Goal: Task Accomplishment & Management: Use online tool/utility

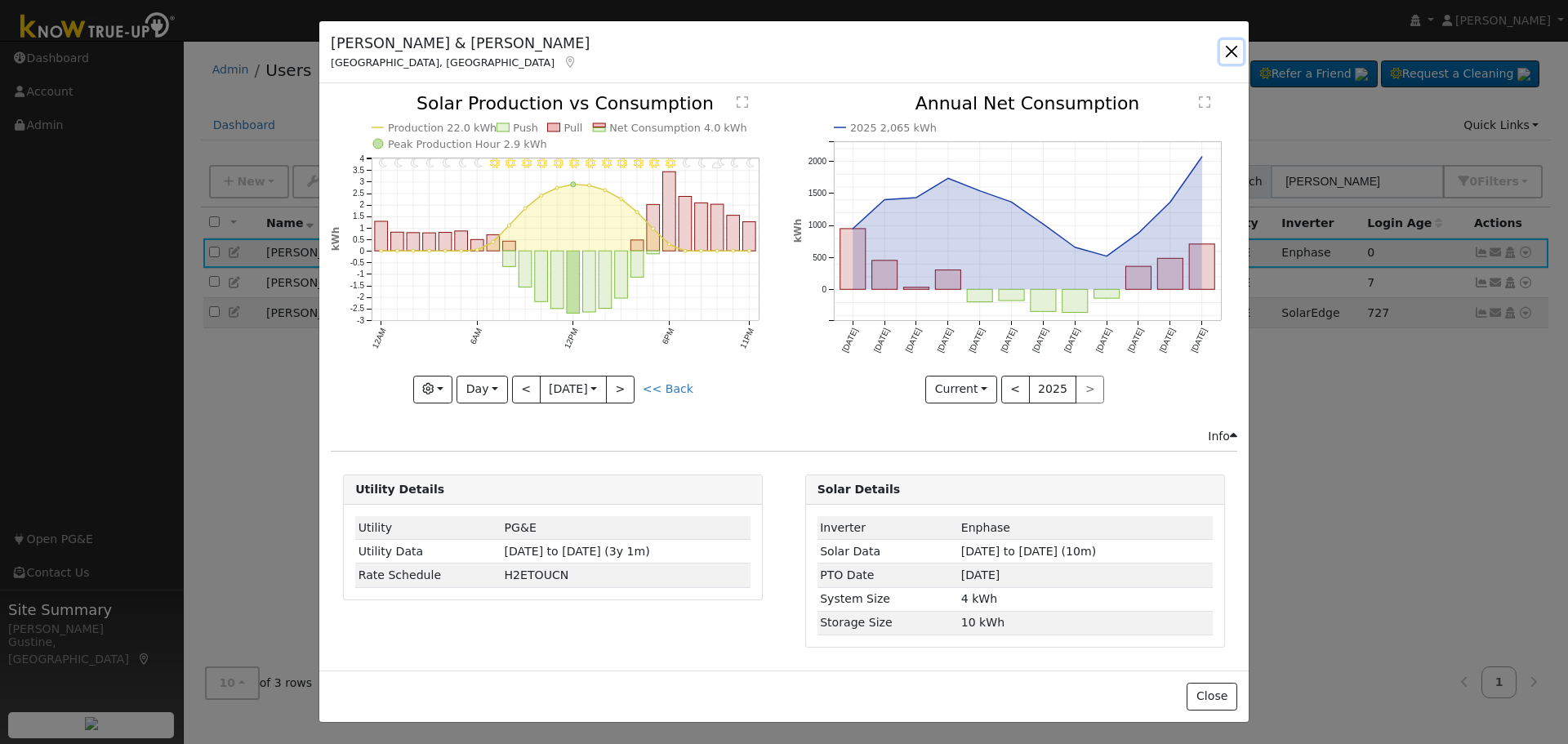
click at [1232, 55] on button "button" at bounding box center [1232, 51] width 23 height 23
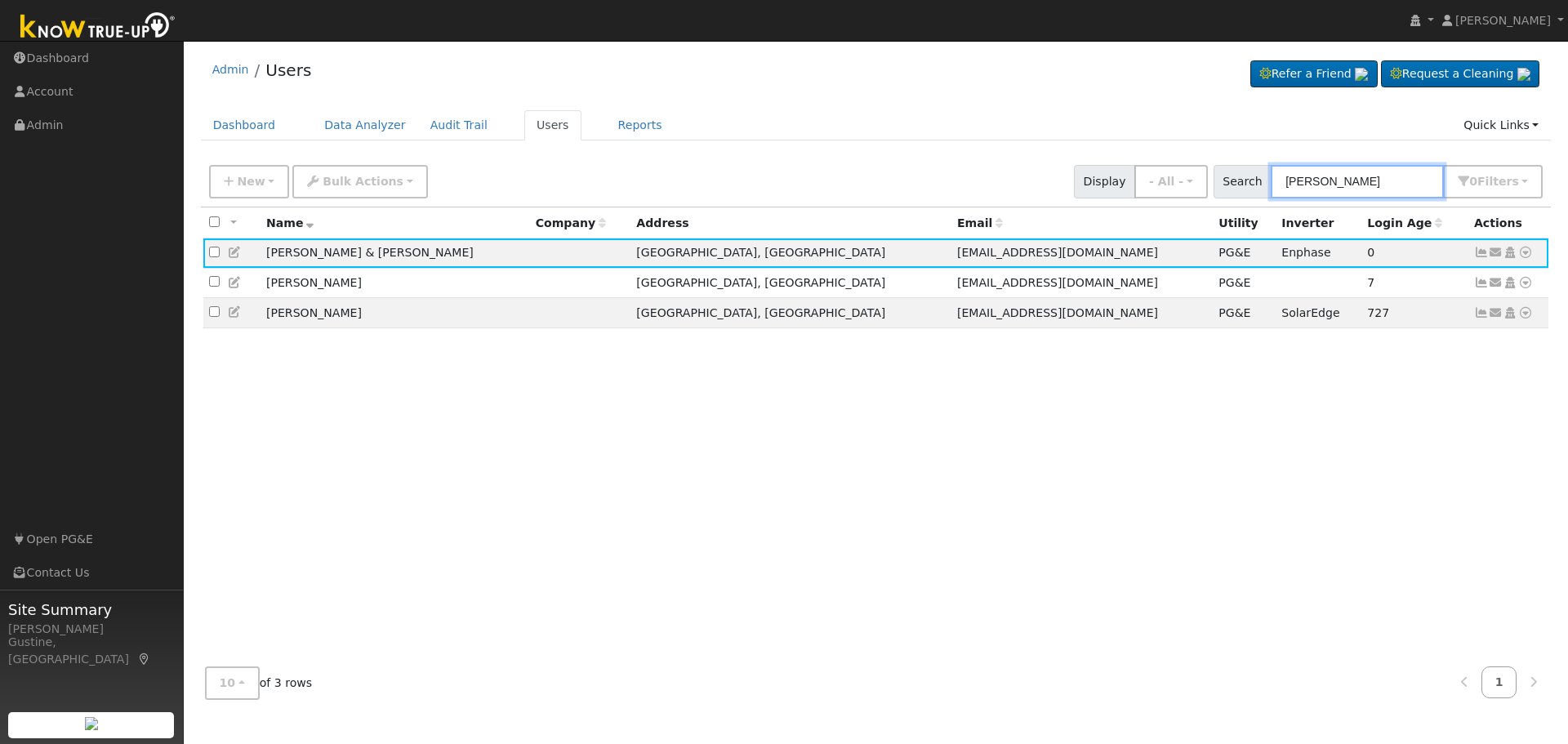
drag, startPoint x: 1357, startPoint y: 182, endPoint x: 1071, endPoint y: 131, distance: 290.5
click at [1071, 131] on div "Admin Users Refer a Friend Request a Cleaning" at bounding box center [876, 380] width 1368 height 663
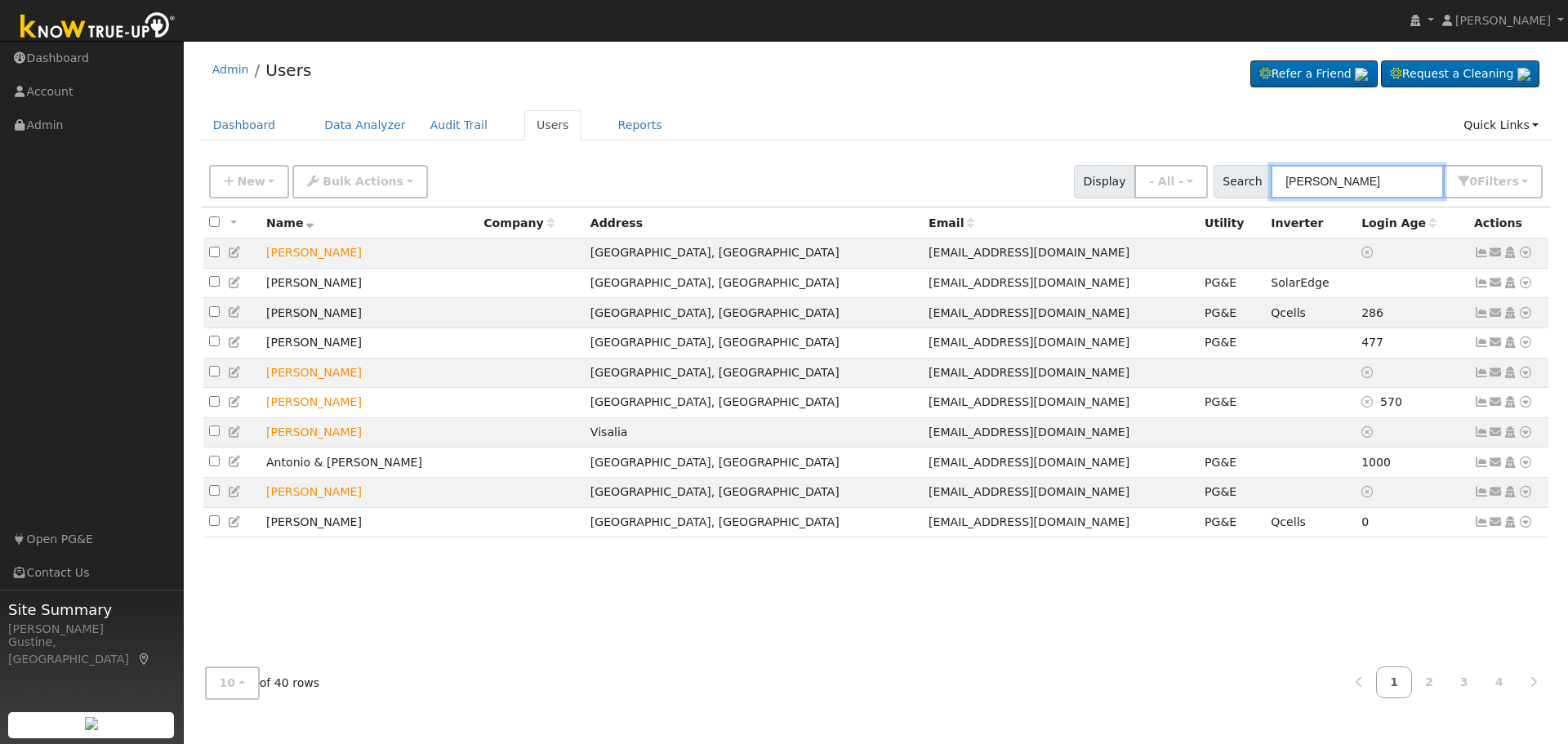
type input "[PERSON_NAME]"
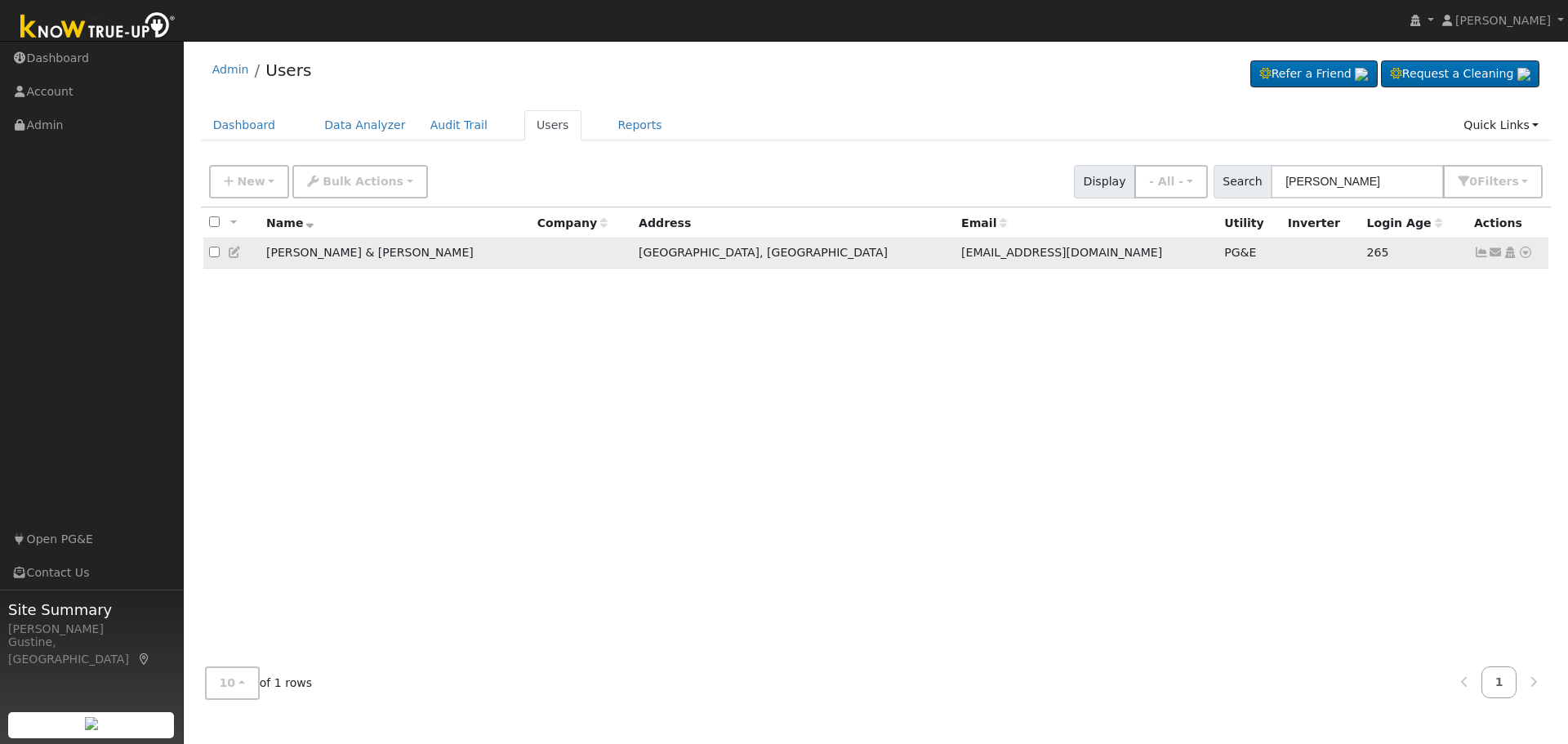
click at [1481, 258] on icon at bounding box center [1482, 252] width 15 height 11
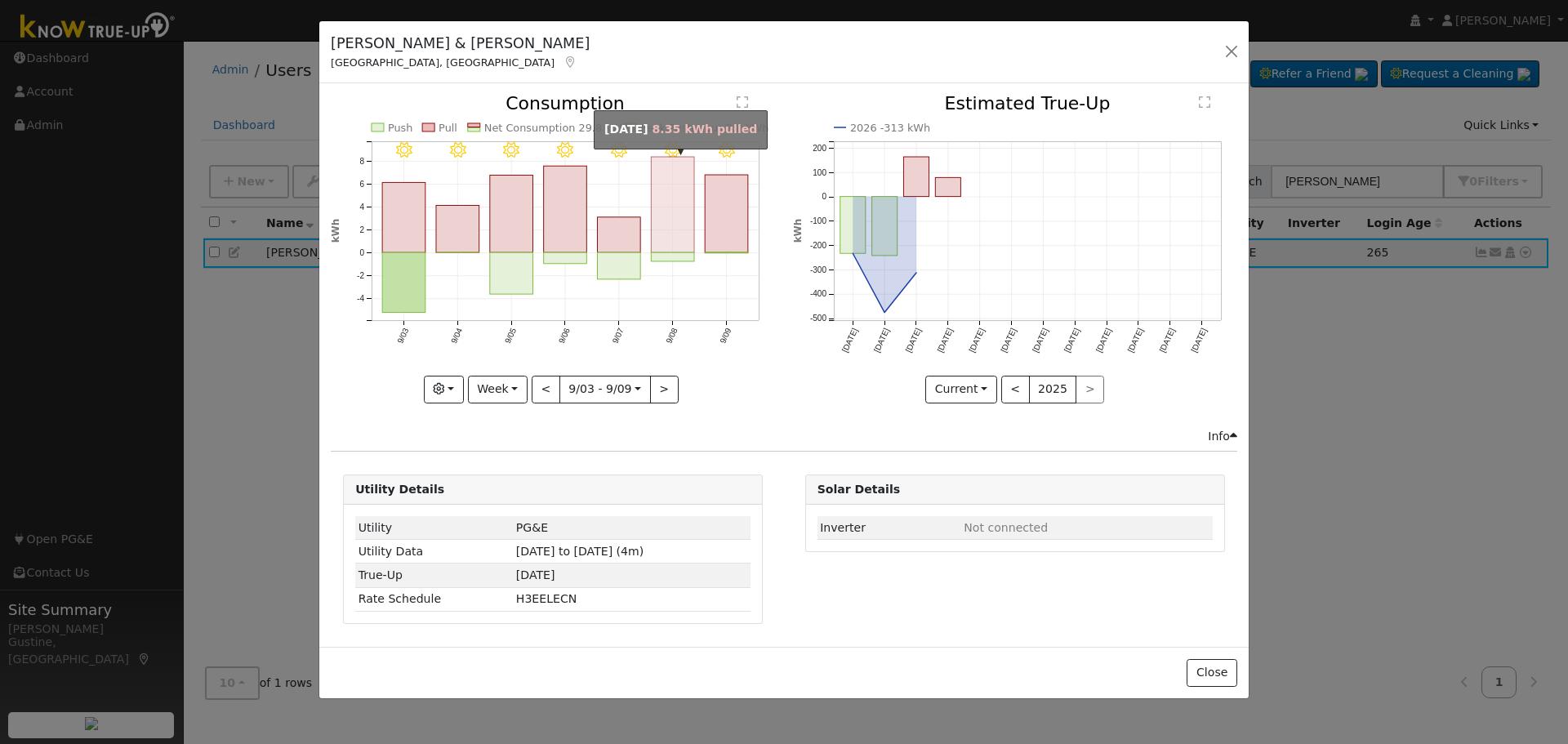
click at [669, 228] on rect "onclick=""" at bounding box center [673, 204] width 43 height 95
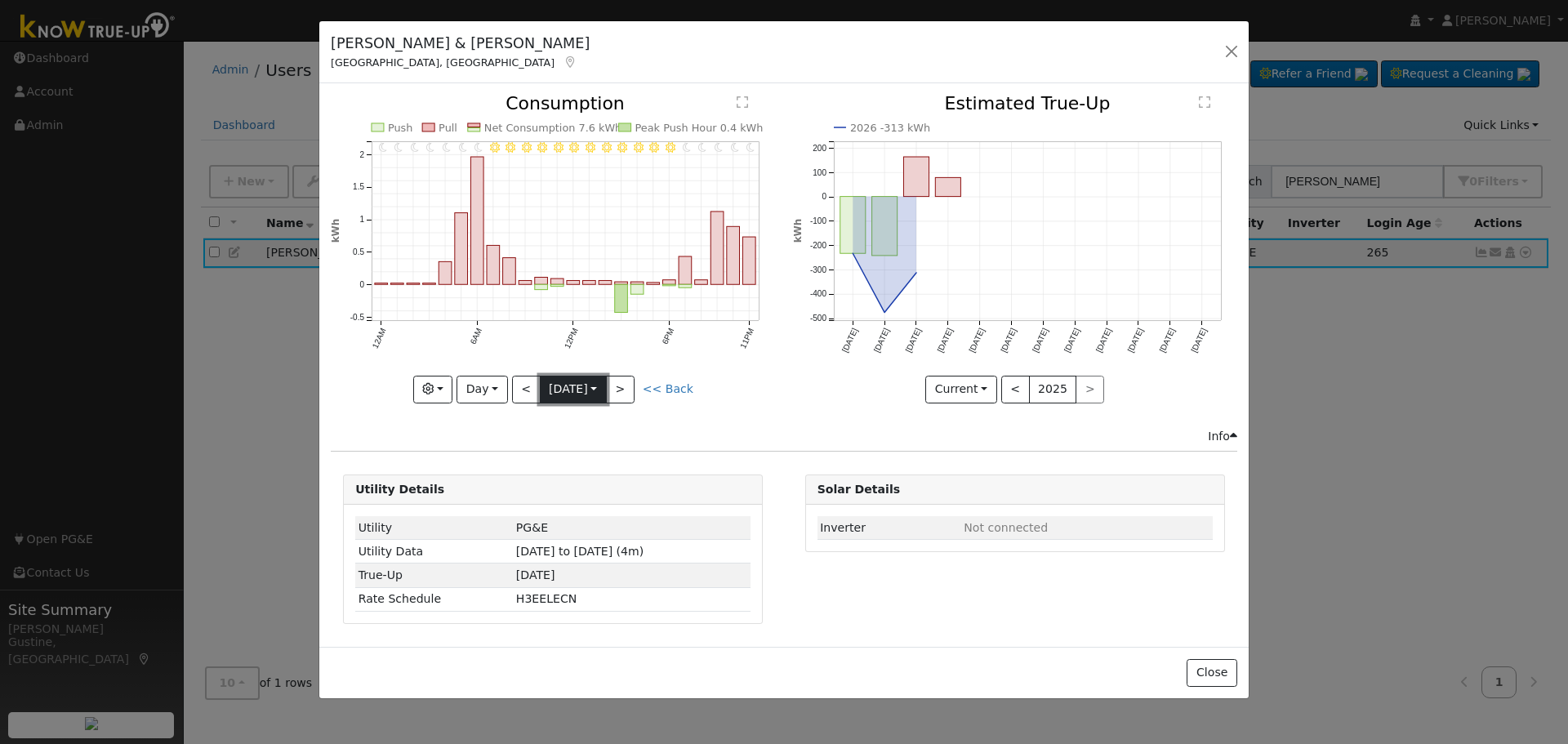
click at [540, 380] on button "9/08 [DATE]" at bounding box center [573, 389] width 67 height 27
click at [528, 381] on button "<" at bounding box center [526, 389] width 28 height 27
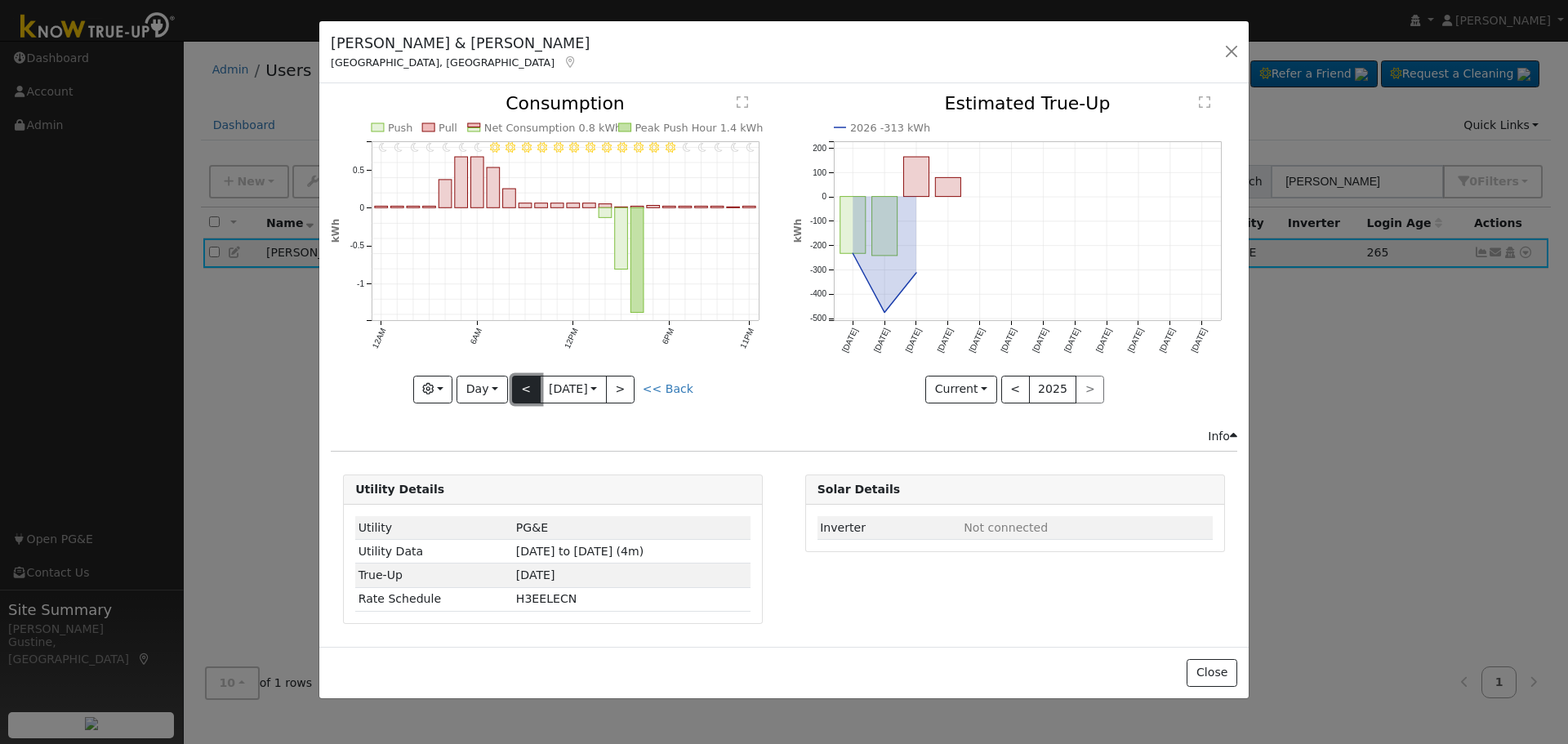
click at [528, 381] on button "<" at bounding box center [526, 389] width 28 height 27
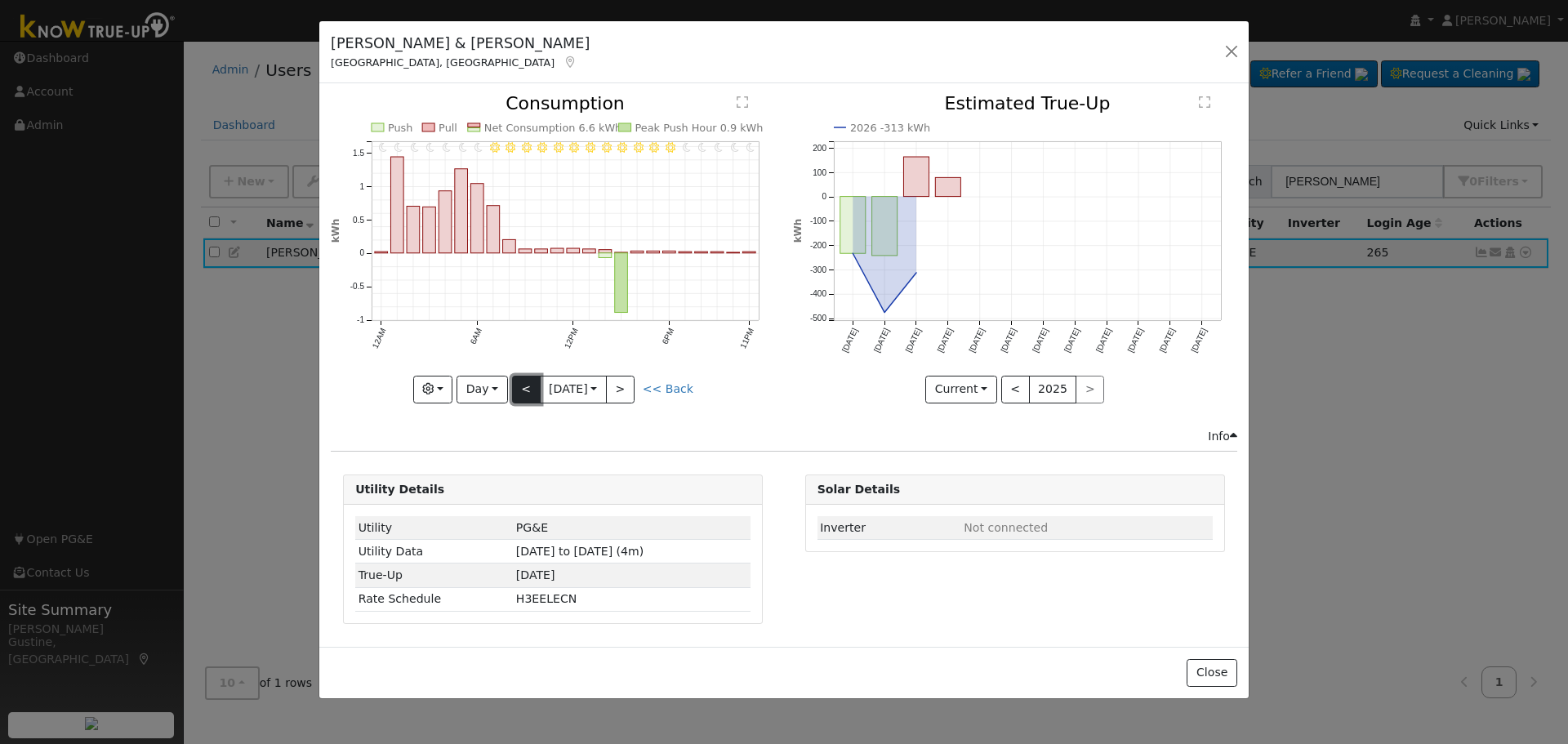
click at [528, 382] on button "<" at bounding box center [526, 389] width 28 height 27
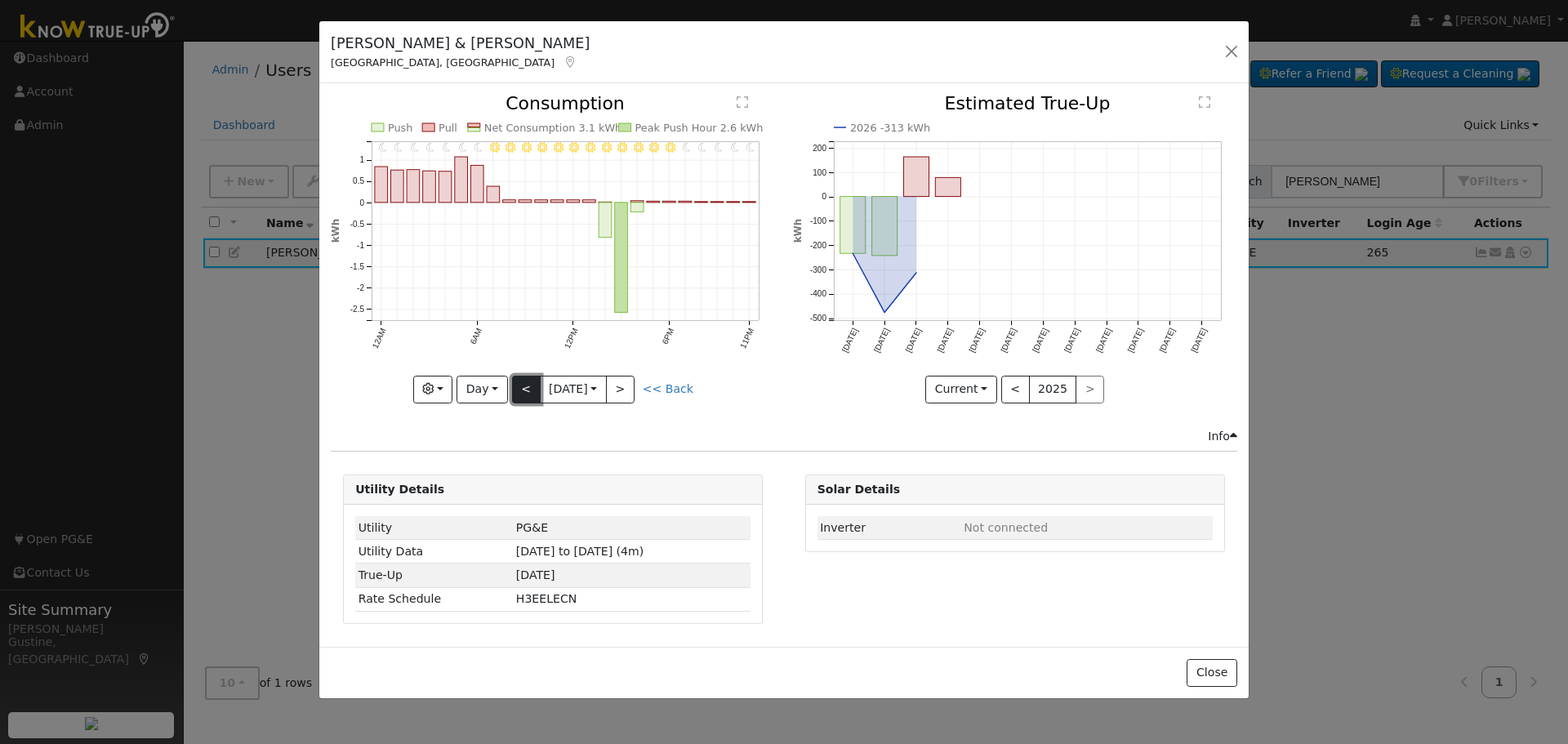
click at [528, 382] on button "<" at bounding box center [526, 389] width 28 height 27
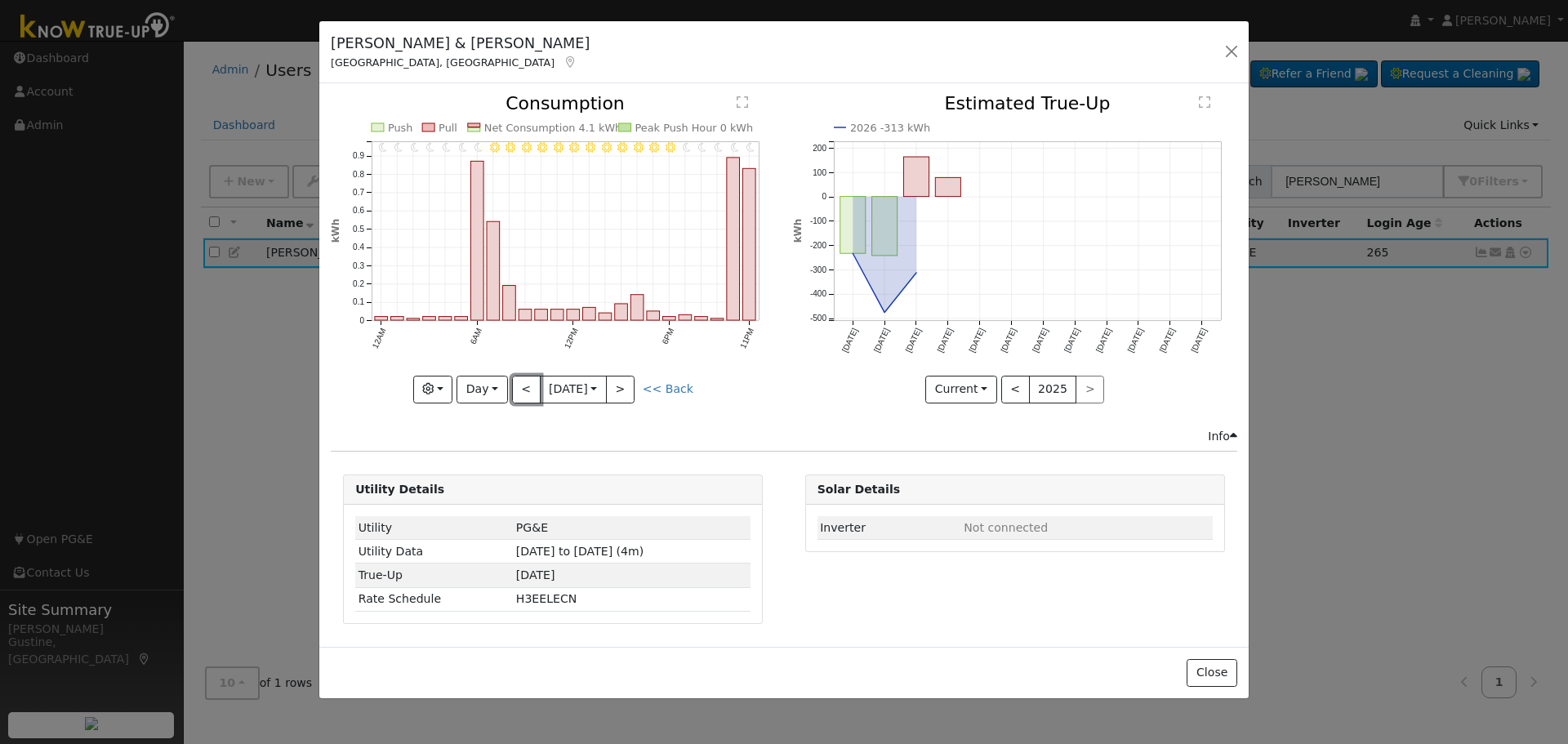
click at [533, 381] on button "<" at bounding box center [526, 389] width 28 height 27
type input "[DATE]"
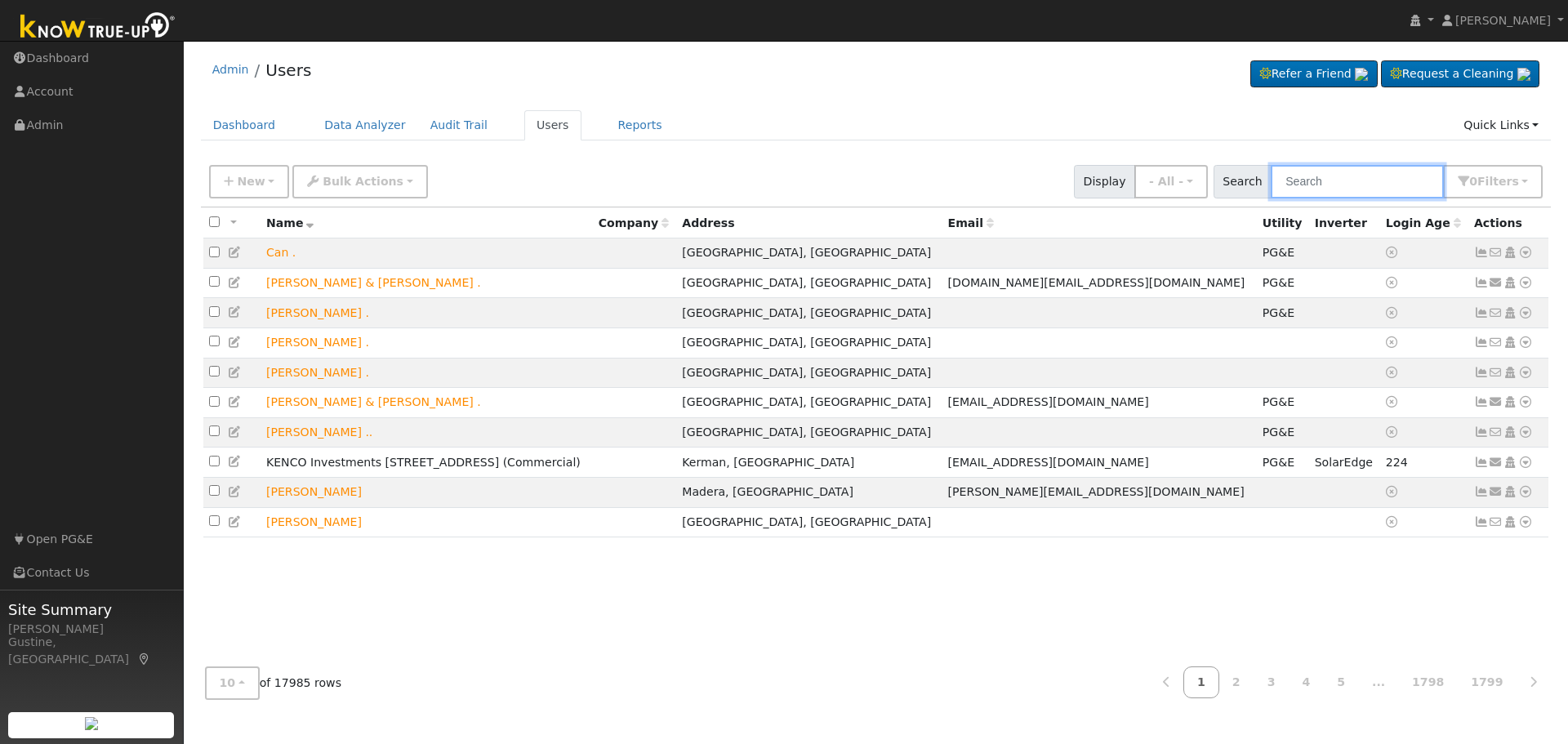
click at [1307, 177] on input "text" at bounding box center [1356, 181] width 173 height 33
type input "steve wood"
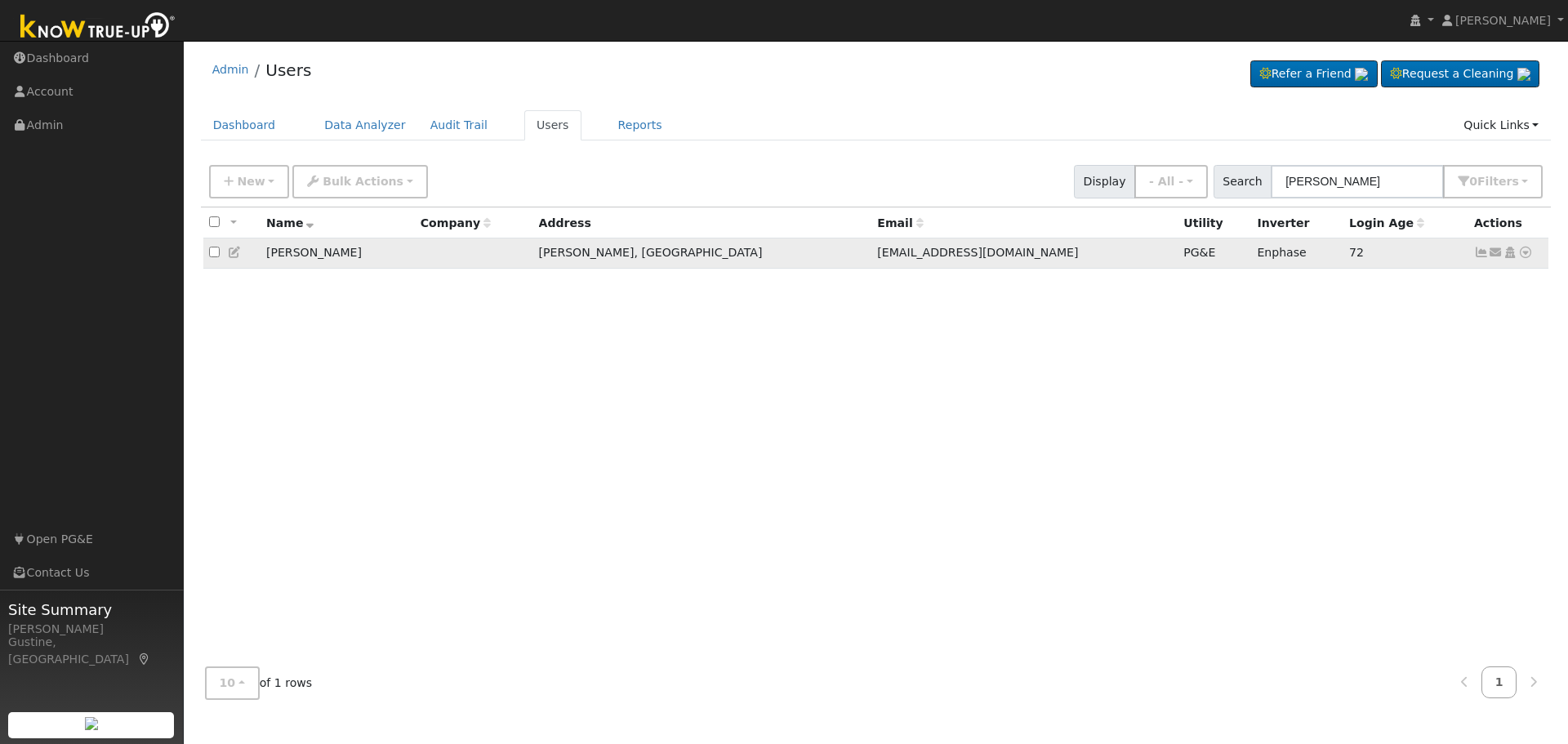
click at [1487, 257] on icon at bounding box center [1482, 252] width 15 height 11
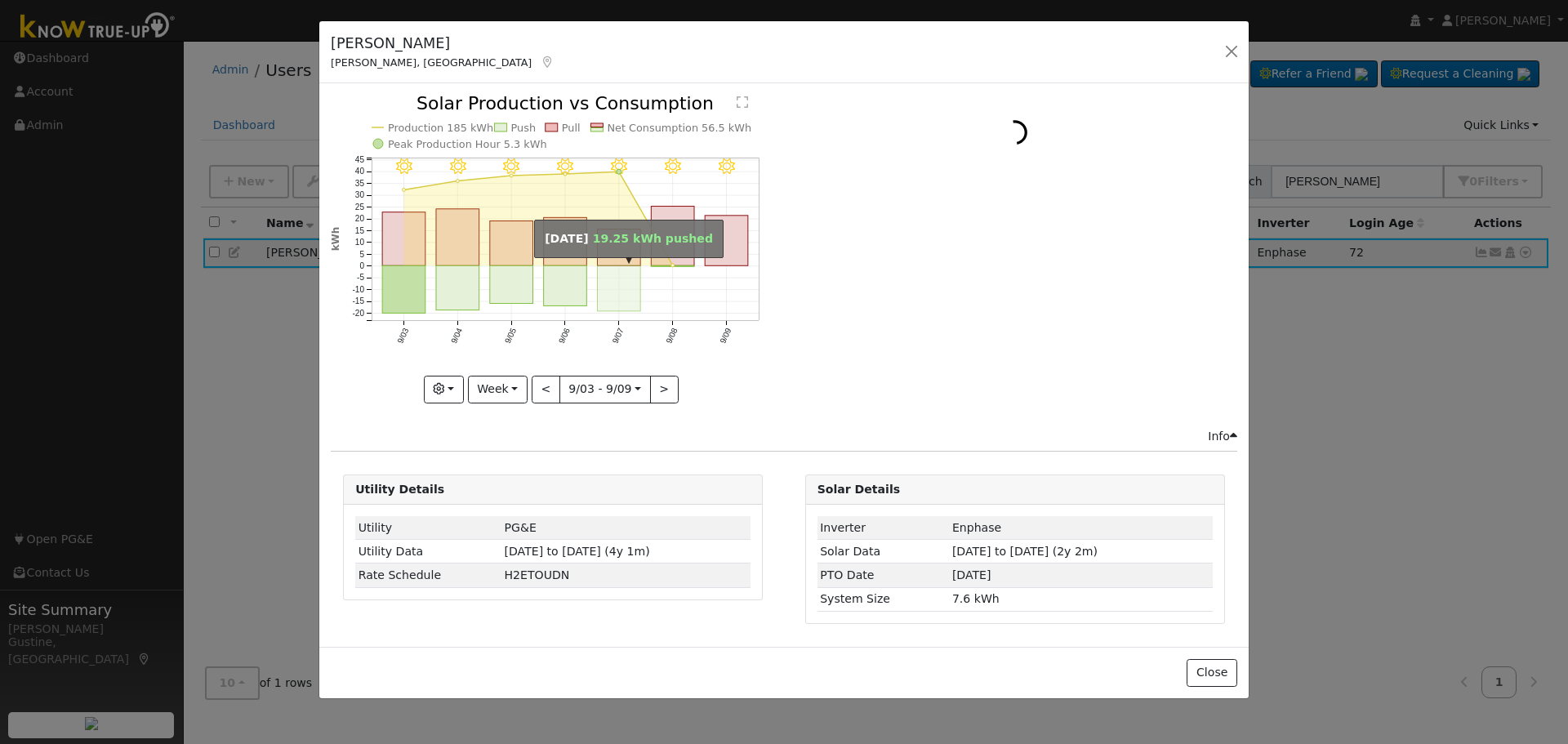
click at [610, 268] on rect "onclick=""" at bounding box center [620, 289] width 43 height 45
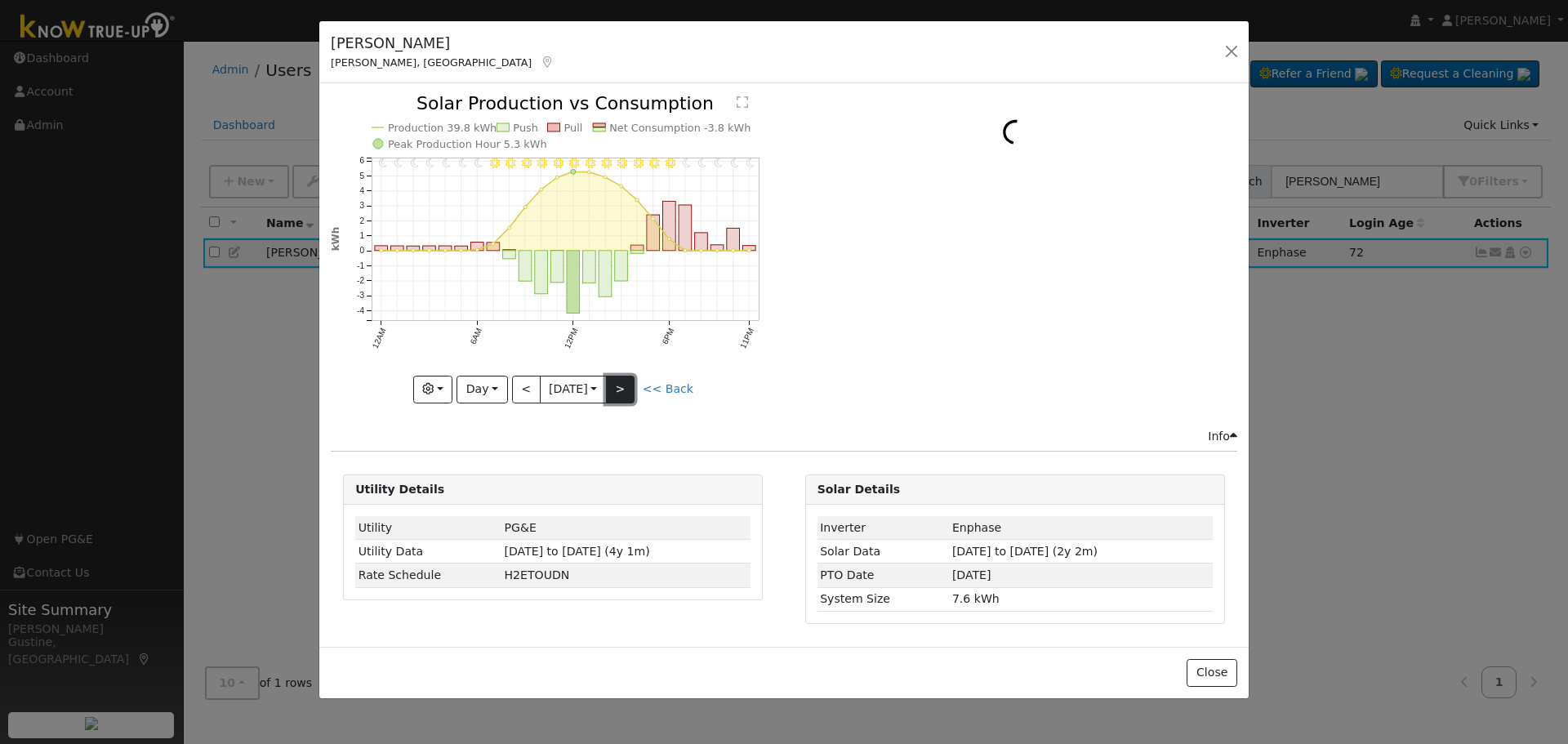
click at [631, 377] on button ">" at bounding box center [621, 389] width 28 height 27
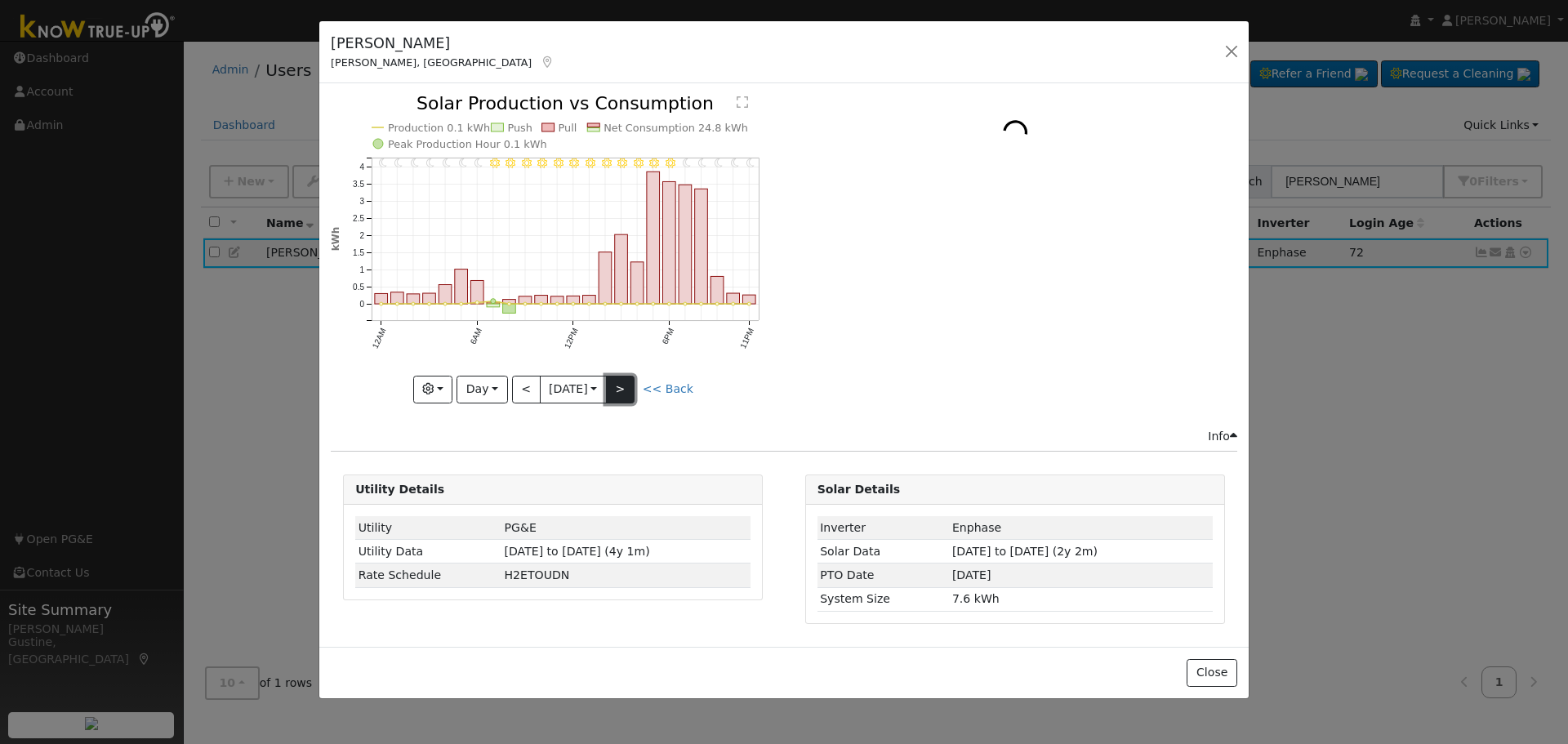
click at [631, 377] on button ">" at bounding box center [621, 389] width 28 height 27
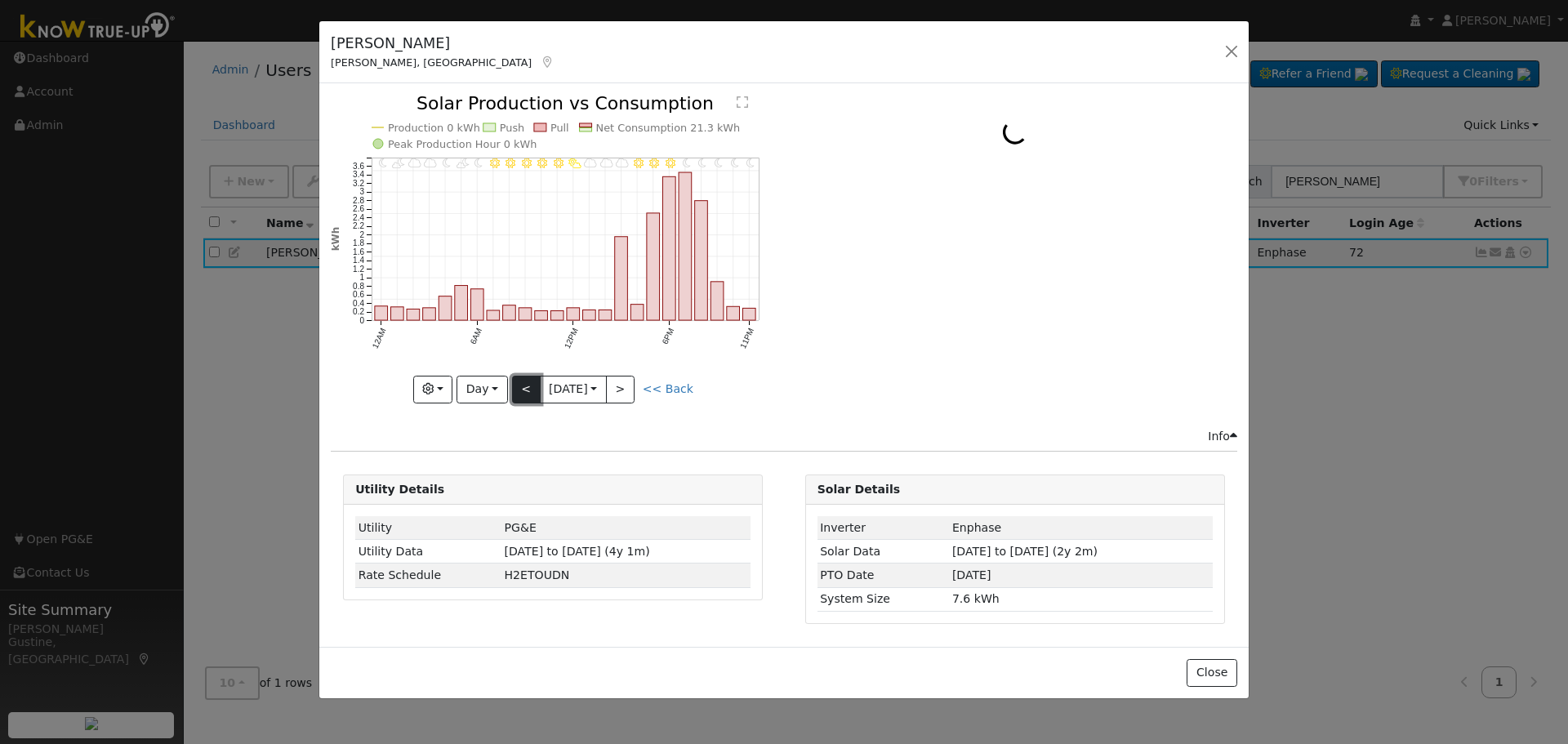
click at [535, 390] on button "<" at bounding box center [526, 389] width 28 height 27
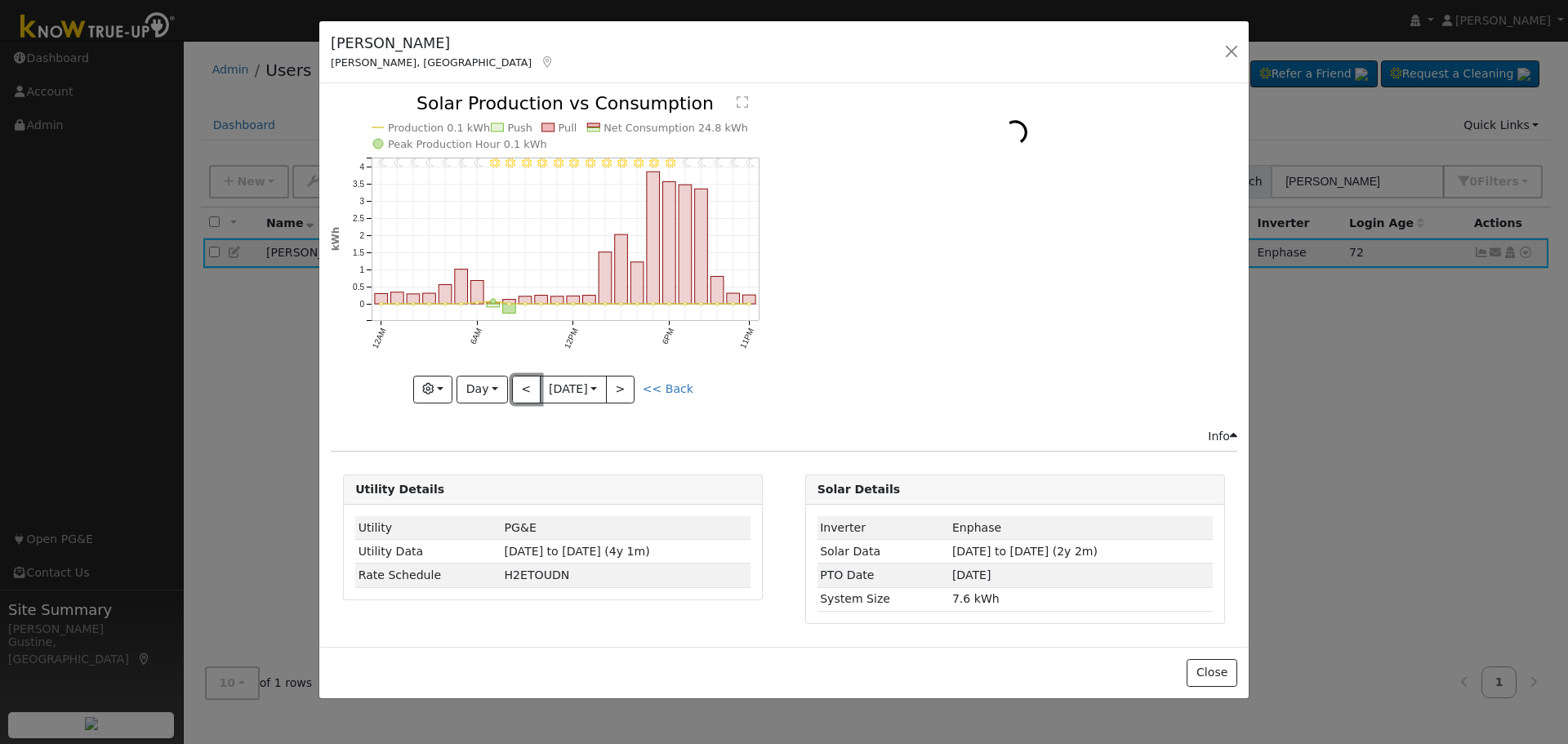
click at [534, 390] on button "<" at bounding box center [526, 389] width 28 height 27
type input "[DATE]"
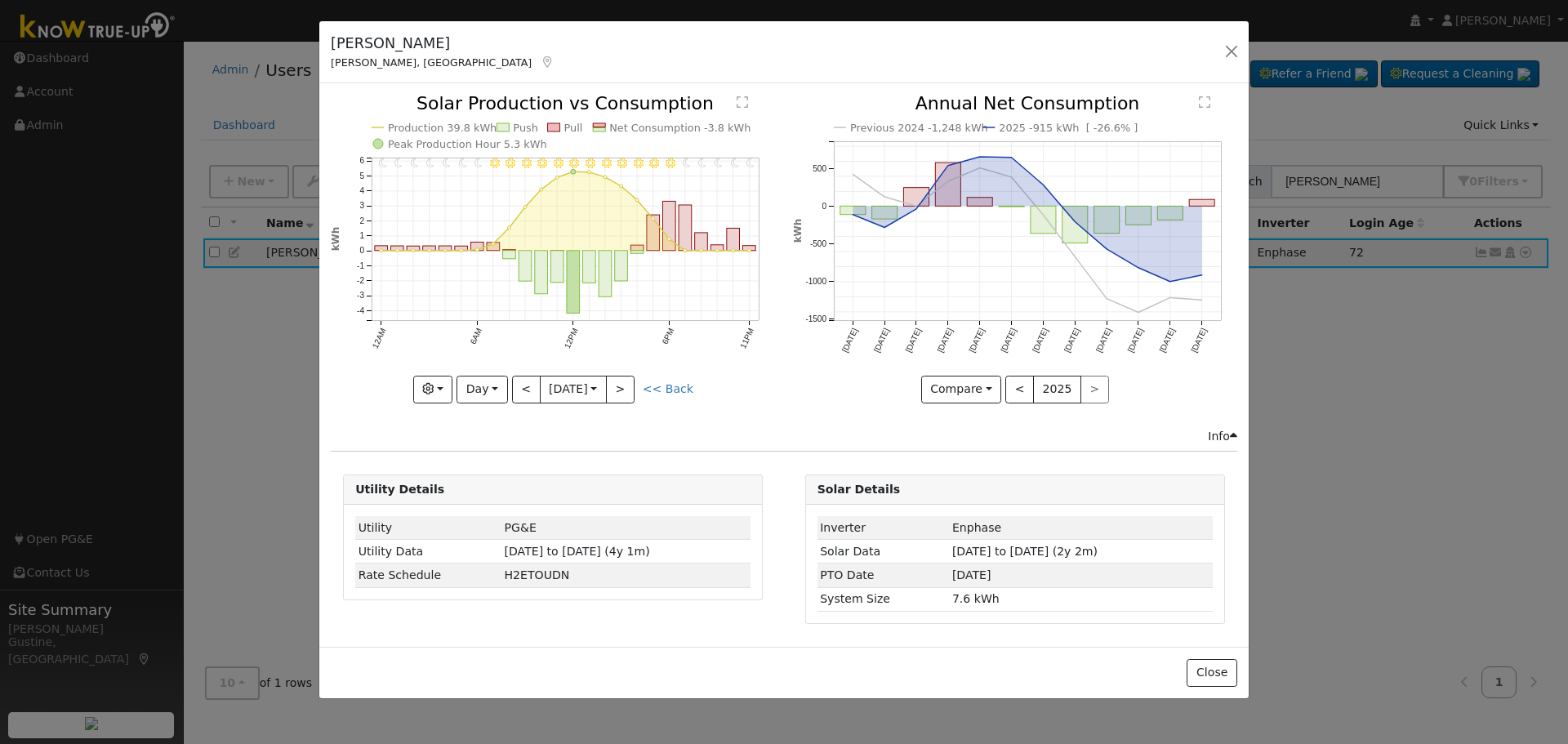
click at [1227, 366] on icon "Previous 2024 -1,248 kWh 2025 -915 kWh [ -26.6% ] Sep '24 Oct '24 Nov '24 Dec '…" at bounding box center [1015, 244] width 444 height 298
click at [618, 391] on button ">" at bounding box center [621, 389] width 28 height 27
type input "[DATE]"
